Goal: Information Seeking & Learning: Learn about a topic

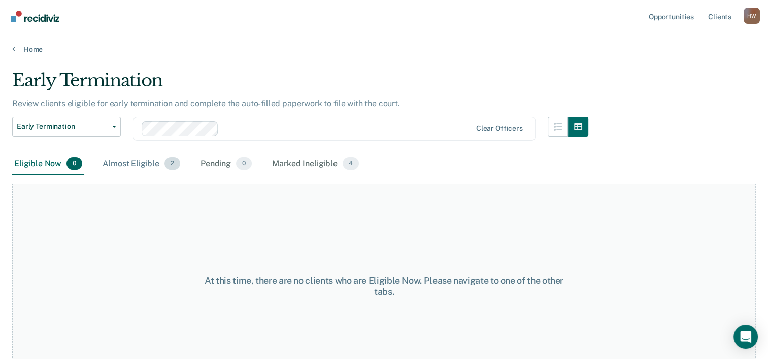
click at [118, 160] on div "Almost Eligible 2" at bounding box center [141, 164] width 82 height 22
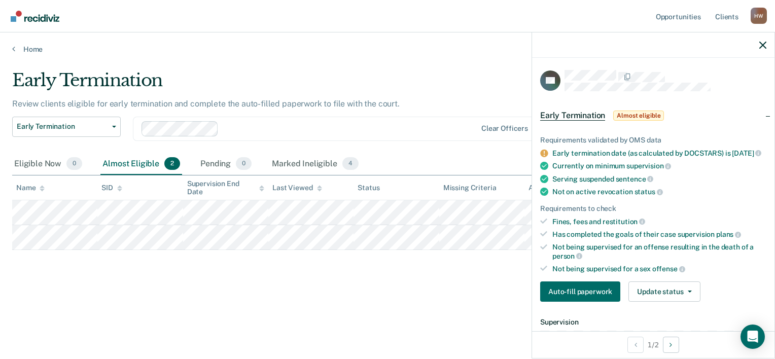
click at [426, 312] on div "Early Termination Review clients eligible for early termination and complete th…" at bounding box center [387, 193] width 751 height 246
click at [761, 43] on icon "button" at bounding box center [762, 45] width 7 height 7
